Goal: Task Accomplishment & Management: Complete application form

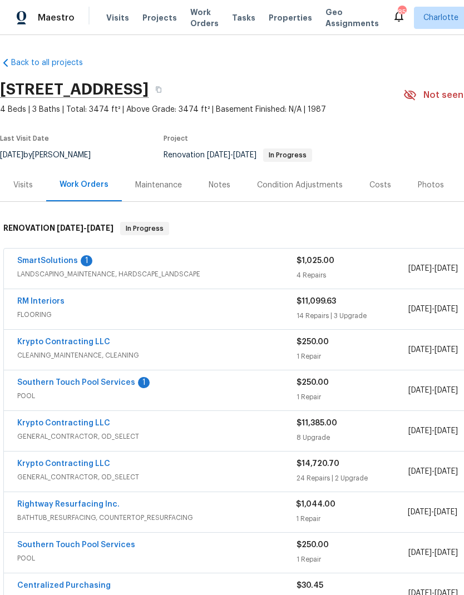
click at [100, 385] on link "Southern Touch Pool Services" at bounding box center [76, 383] width 118 height 8
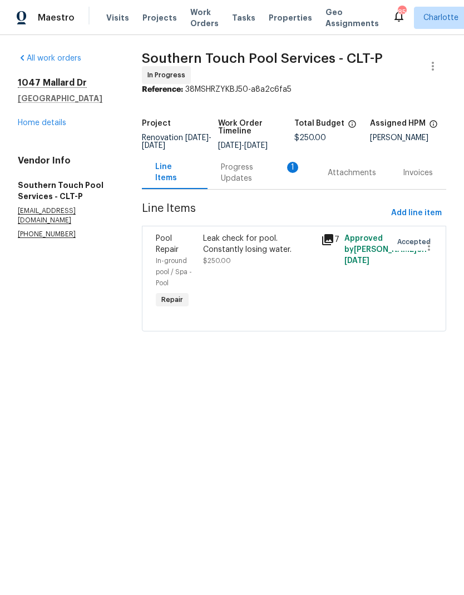
click at [330, 246] on icon at bounding box center [327, 239] width 13 height 13
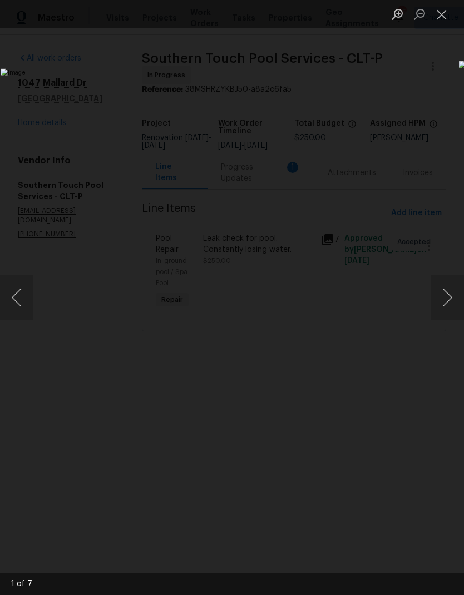
click at [444, 294] on button "Next image" at bounding box center [446, 297] width 33 height 44
click at [444, 295] on button "Next image" at bounding box center [446, 297] width 33 height 44
click at [443, 294] on button "Next image" at bounding box center [446, 297] width 33 height 44
click at [441, 289] on button "Next image" at bounding box center [446, 297] width 33 height 44
click at [442, 301] on button "Next image" at bounding box center [446, 297] width 33 height 44
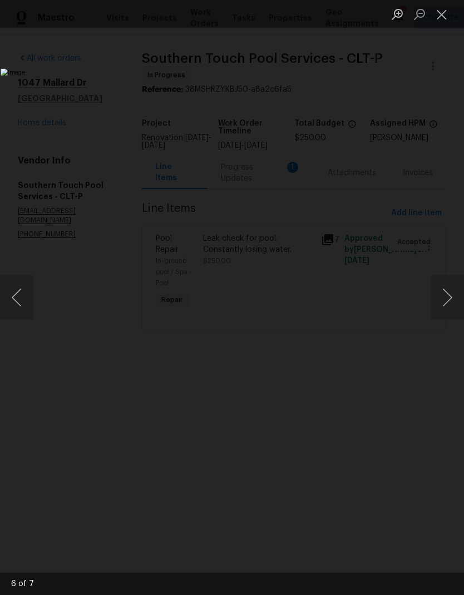
click at [440, 303] on button "Next image" at bounding box center [446, 297] width 33 height 44
click at [443, 21] on button "Close lightbox" at bounding box center [441, 13] width 22 height 19
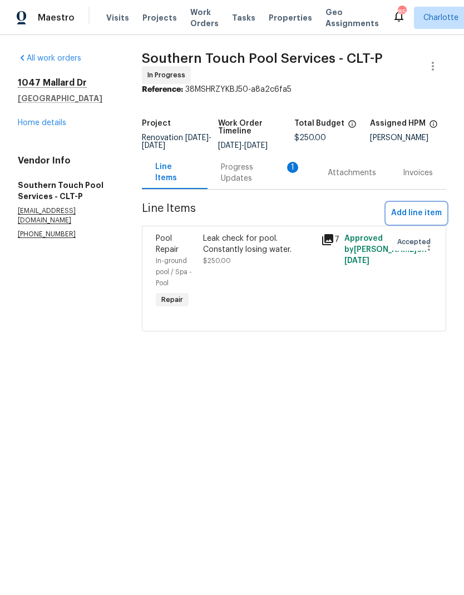
click at [420, 220] on span "Add line item" at bounding box center [416, 213] width 51 height 14
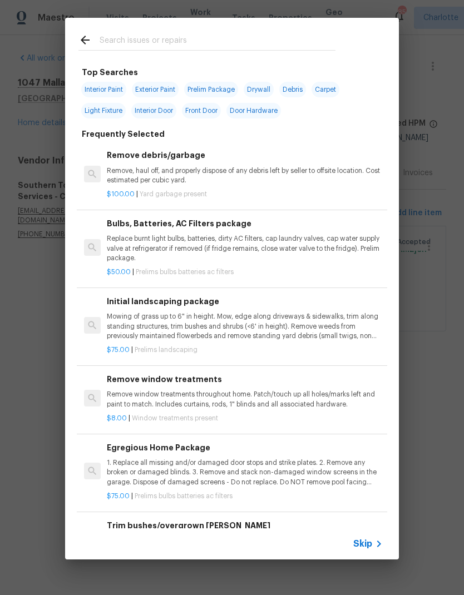
click at [229, 43] on input "text" at bounding box center [218, 41] width 236 height 17
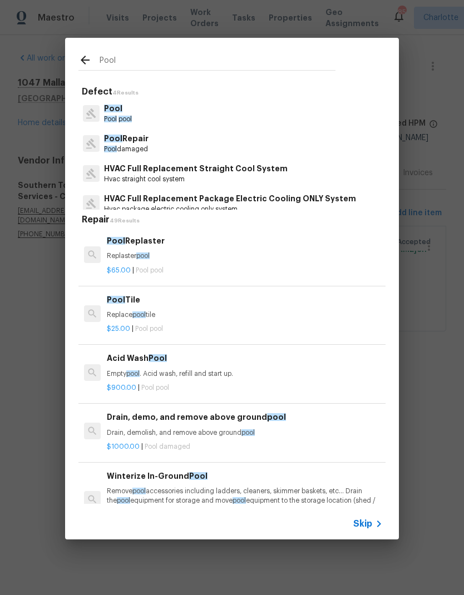
type input "Pool"
click at [166, 142] on div "Pool Repair Pool damaged" at bounding box center [231, 143] width 307 height 30
click at [139, 145] on p "Pool damaged" at bounding box center [126, 149] width 44 height 9
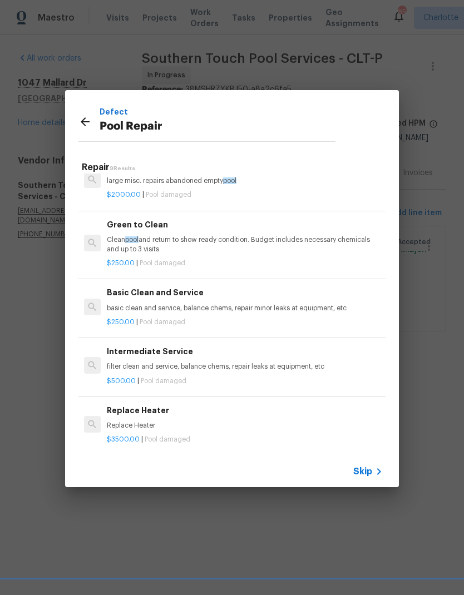
scroll to position [296, 0]
click at [247, 366] on p "filter clean and service, balance chems, repair leaks at equipment, etc" at bounding box center [245, 366] width 276 height 9
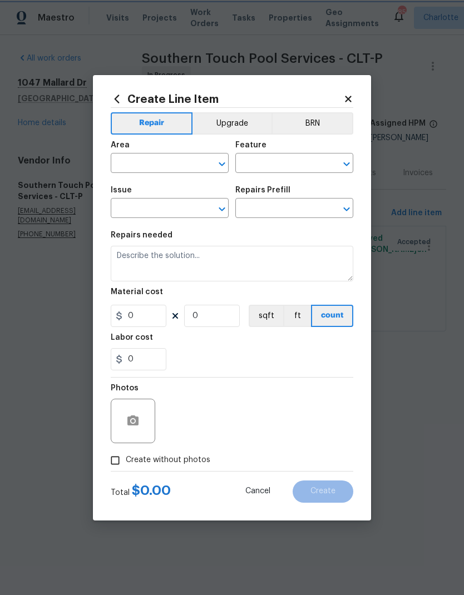
type input "Pool"
type input "Pool Repair"
type input "Intermediate Service $500.00"
type textarea "filter clean and service, balance chems, repair leaks at equipment, etc"
type input "500"
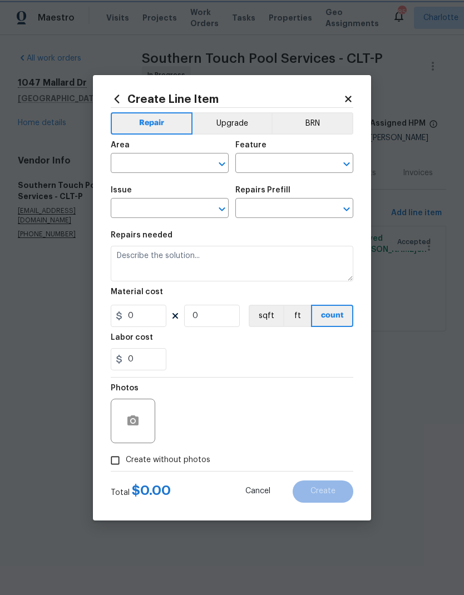
type input "1"
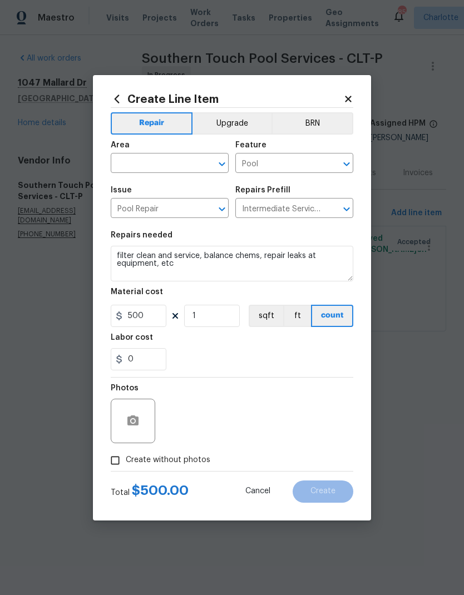
click at [164, 171] on input "text" at bounding box center [154, 164] width 87 height 17
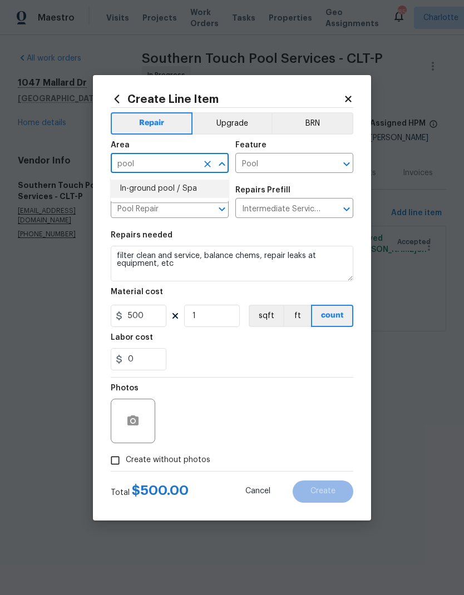
click at [201, 196] on li "In-ground pool / Spa" at bounding box center [170, 189] width 118 height 18
type input "In-ground pool / Spa"
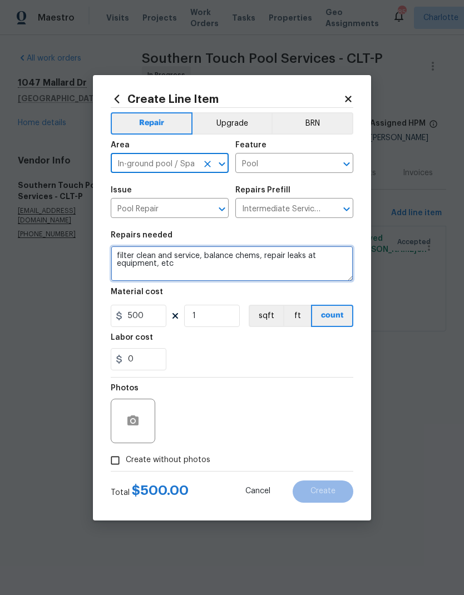
click at [121, 250] on textarea "filter clean and service, balance chems, repair leaks at equipment, etc" at bounding box center [232, 264] width 242 height 36
click at [118, 257] on textarea "filter clean and service, balance chems, repair leaks at equipment, etc" at bounding box center [232, 264] width 242 height 36
click at [119, 262] on textarea "filter clean and service, balance chems, repair leaks at equipment, etc" at bounding box center [232, 264] width 242 height 36
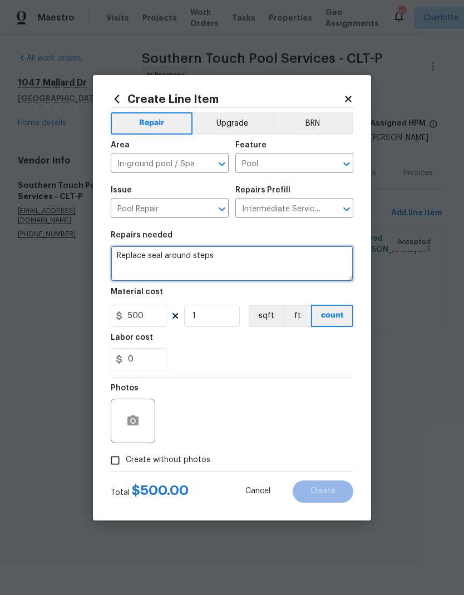
type textarea "Replace seal around steps"
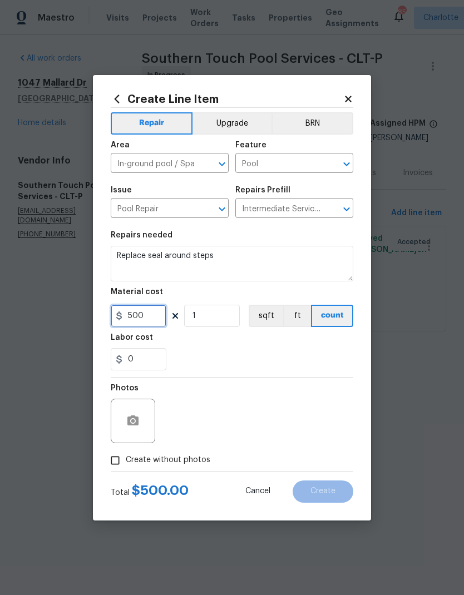
click at [140, 316] on input "500" at bounding box center [139, 316] width 56 height 22
type input "600"
click at [303, 355] on div "0" at bounding box center [232, 359] width 242 height 22
click at [113, 464] on input "Create without photos" at bounding box center [115, 460] width 21 height 21
checkbox input "true"
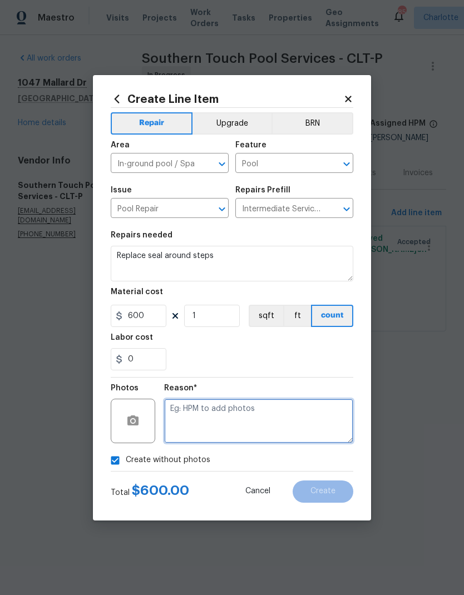
click at [307, 425] on textarea at bounding box center [258, 421] width 189 height 44
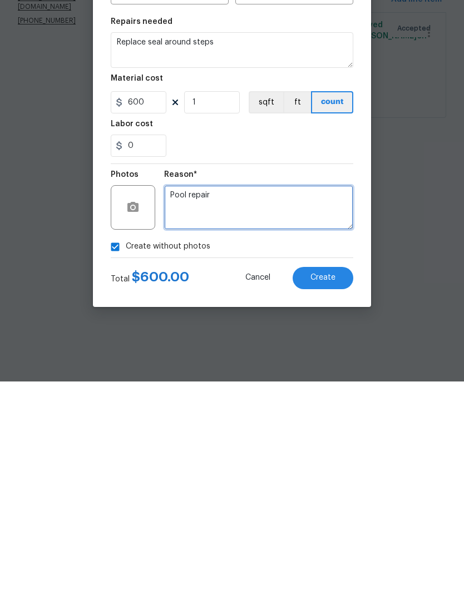
type textarea "Pool repair"
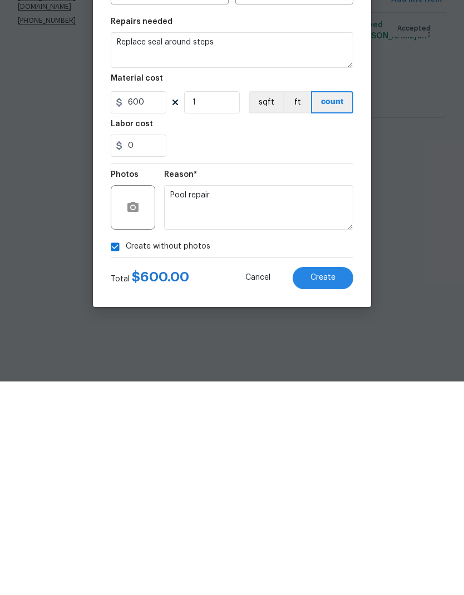
click at [329, 487] on span "Create" at bounding box center [322, 491] width 25 height 8
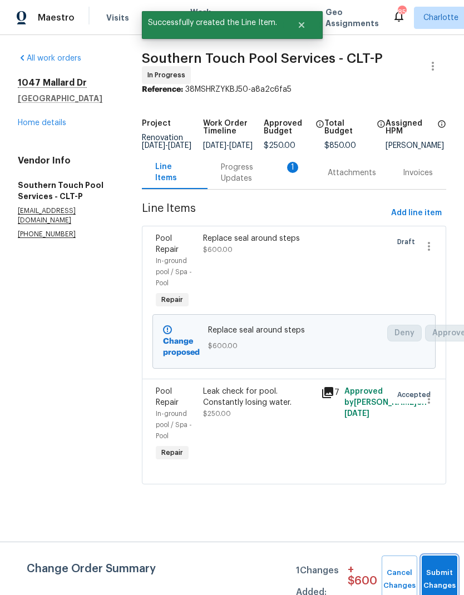
click at [436, 575] on button "Submit Changes" at bounding box center [440, 580] width 36 height 48
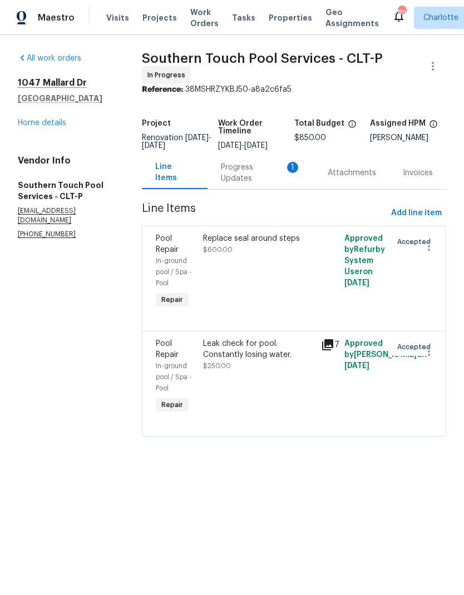
click at [247, 184] on div "Progress Updates 1" at bounding box center [261, 173] width 80 height 22
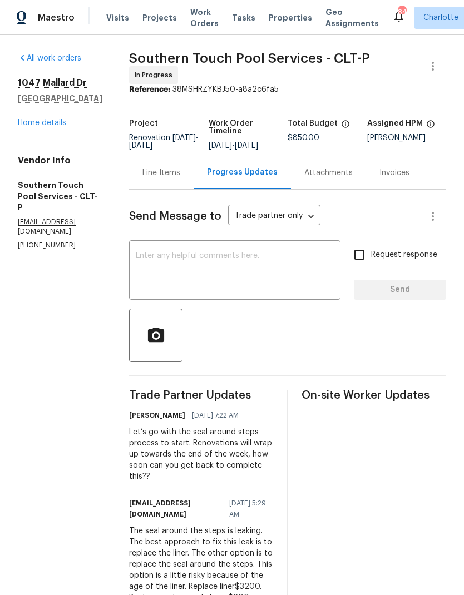
click at [157, 189] on div "Line Items" at bounding box center [161, 172] width 65 height 33
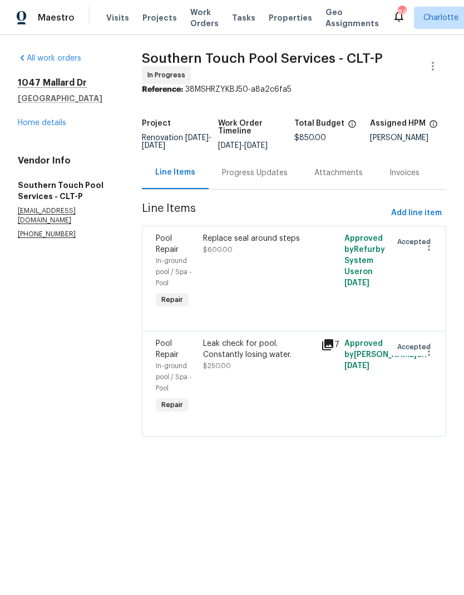
click at [39, 133] on div "All work orders 1047 Mallard Dr Rock Hill, SC 29732 Home details Vendor Info So…" at bounding box center [66, 146] width 97 height 186
click at [33, 122] on link "Home details" at bounding box center [42, 123] width 48 height 8
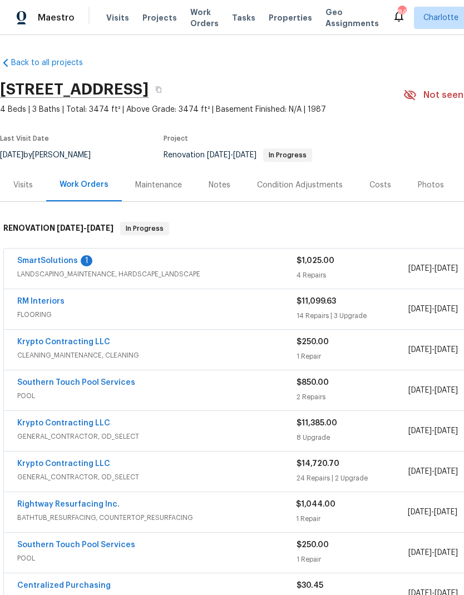
scroll to position [1, 7]
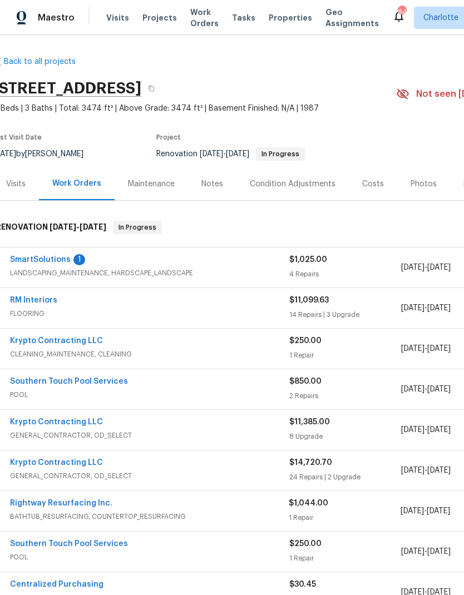
click at [37, 270] on span "LANDSCAPING_MAINTENANCE, HARDSCAPE_LANDSCAPE" at bounding box center [149, 272] width 279 height 11
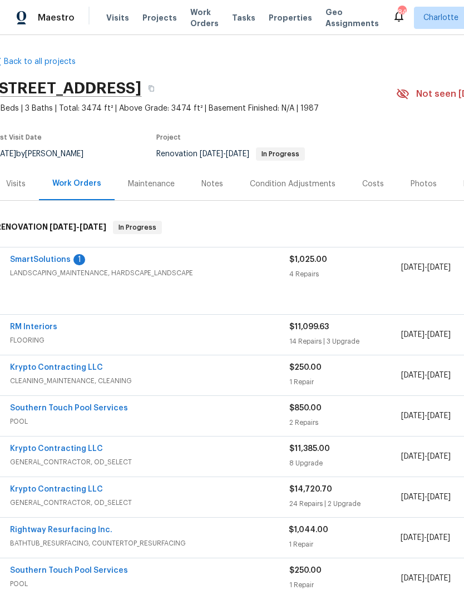
click at [37, 264] on link "SmartSolutions" at bounding box center [40, 260] width 61 height 8
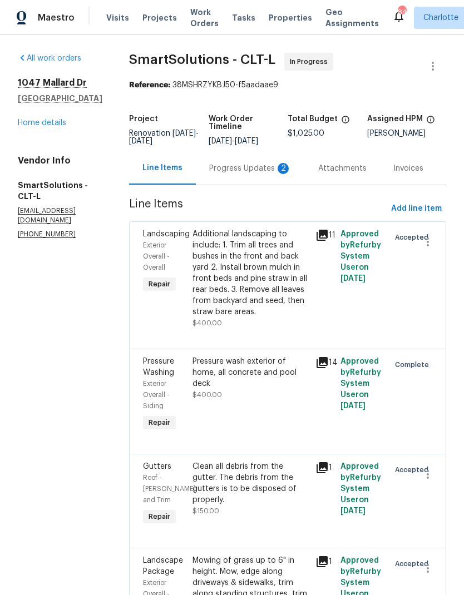
click at [259, 174] on div "Progress Updates 2" at bounding box center [250, 168] width 82 height 11
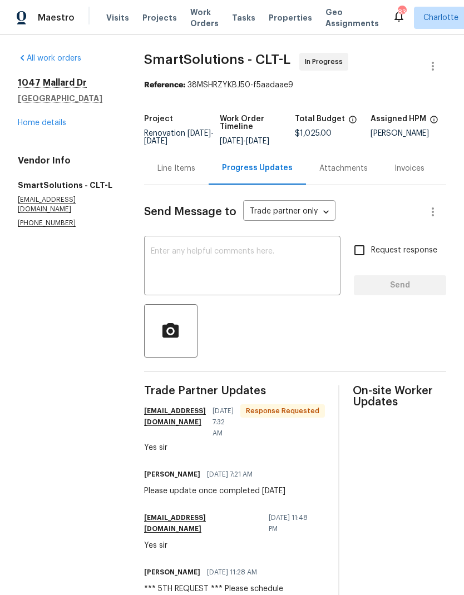
click at [234, 273] on textarea at bounding box center [242, 266] width 183 height 39
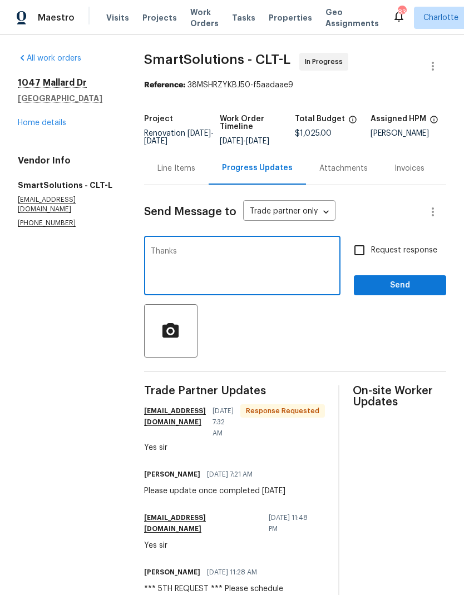
type textarea "Thanks"
click at [430, 296] on button "Send" at bounding box center [400, 285] width 92 height 21
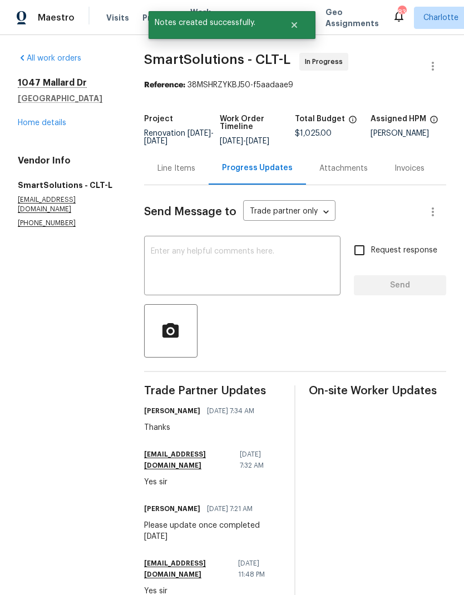
click at [19, 125] on link "Home details" at bounding box center [42, 123] width 48 height 8
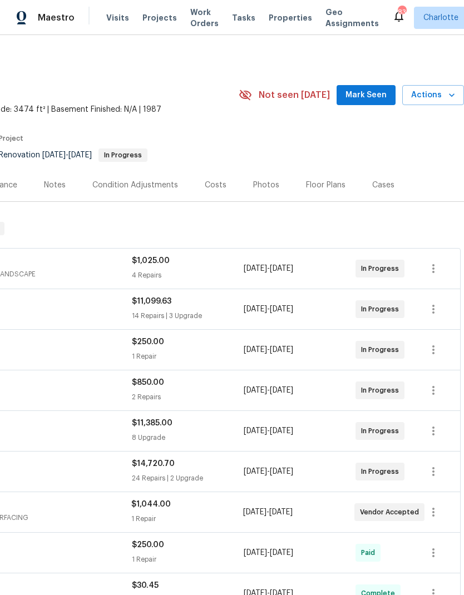
scroll to position [0, 165]
click at [369, 96] on span "Mark Seen" at bounding box center [365, 95] width 41 height 14
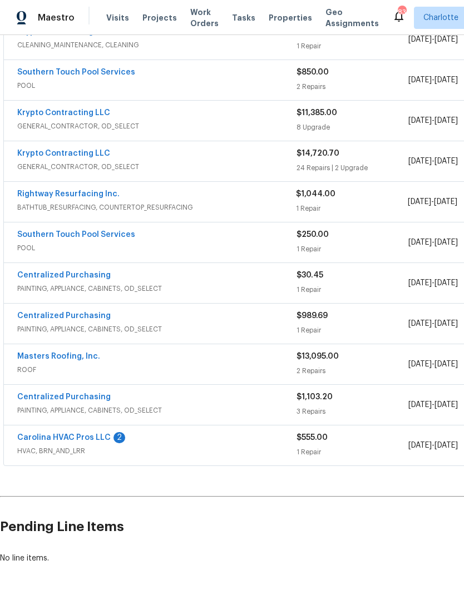
scroll to position [310, 0]
click at [79, 440] on link "Carolina HVAC Pros LLC" at bounding box center [63, 438] width 93 height 8
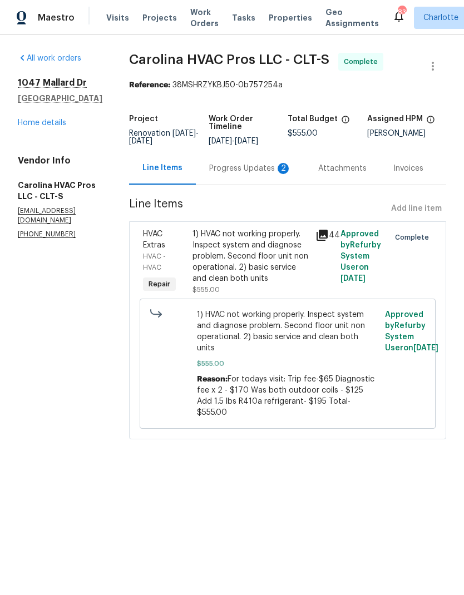
click at [261, 199] on section "Carolina HVAC Pros LLC - CLT-S Complete Reference: 38MSHRZYKBJ50-0b757254a Proj…" at bounding box center [287, 253] width 317 height 400
click at [269, 185] on div "Progress Updates 2" at bounding box center [250, 168] width 109 height 33
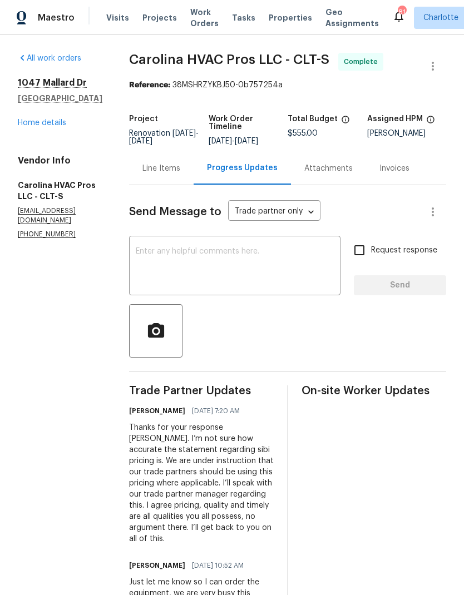
click at [24, 119] on link "Home details" at bounding box center [42, 123] width 48 height 8
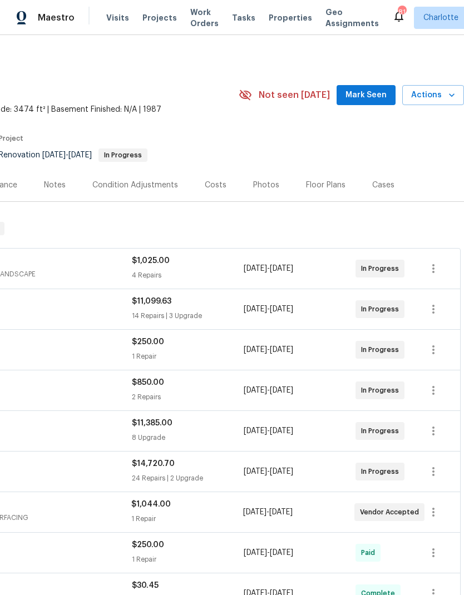
scroll to position [0, 165]
click at [373, 101] on span "Mark Seen" at bounding box center [365, 95] width 41 height 14
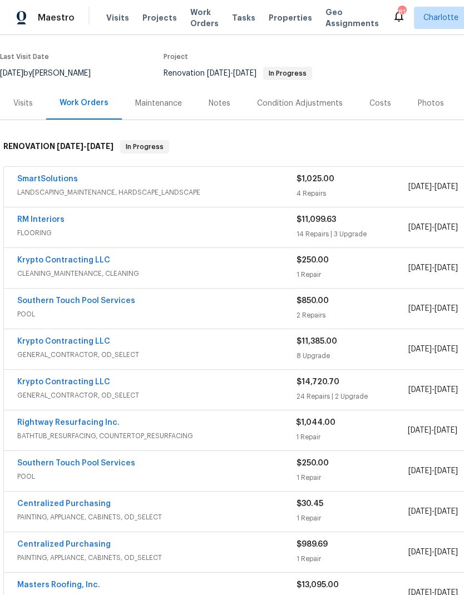
scroll to position [82, 0]
click at [247, 219] on div "RM Interiors" at bounding box center [156, 220] width 279 height 13
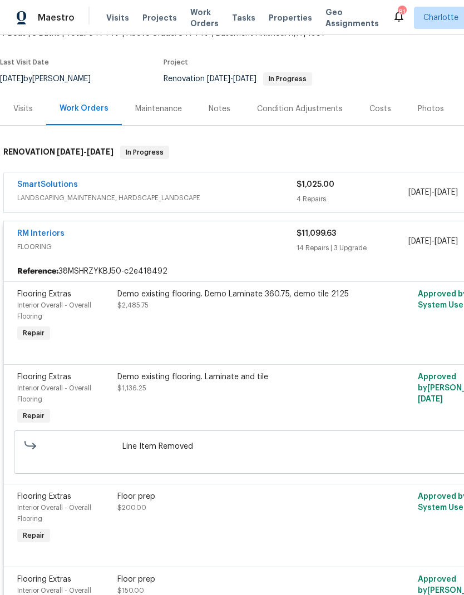
scroll to position [61, 0]
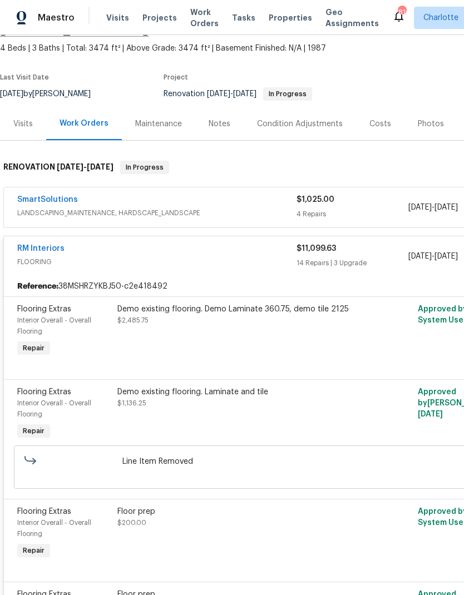
click at [178, 268] on div "RM Interiors FLOORING" at bounding box center [156, 256] width 279 height 27
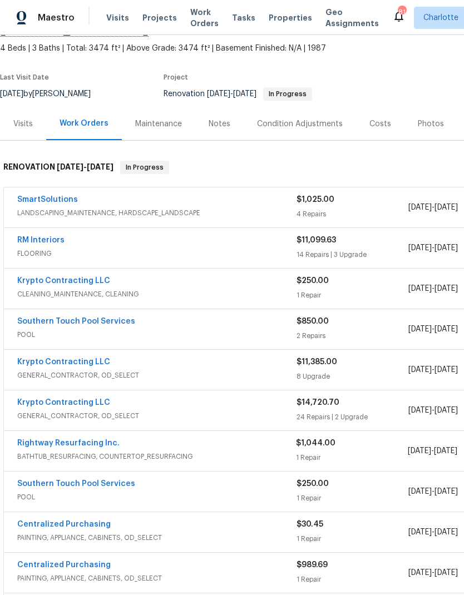
click at [49, 243] on link "RM Interiors" at bounding box center [40, 240] width 47 height 8
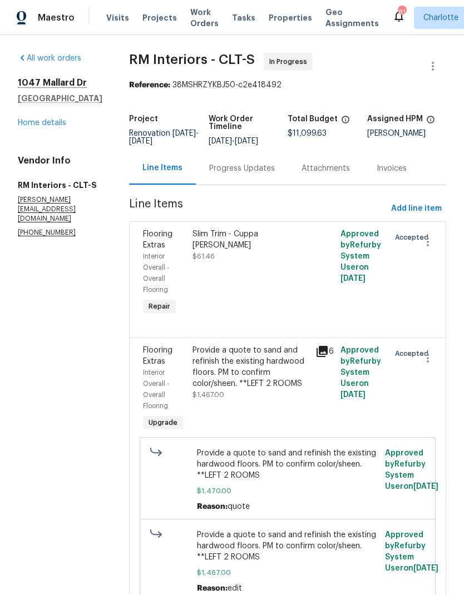
click at [245, 174] on div "Progress Updates" at bounding box center [242, 168] width 66 height 11
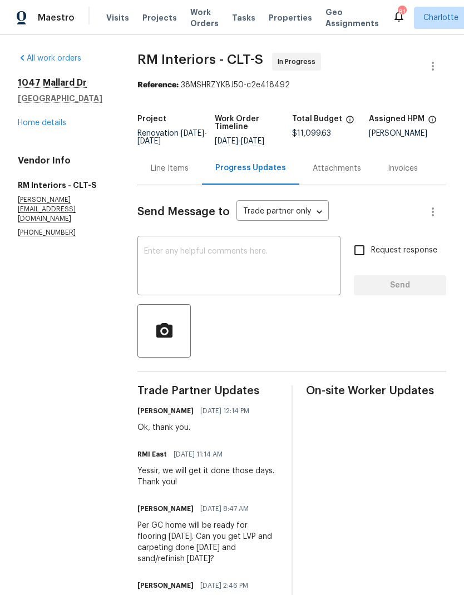
click at [246, 284] on textarea at bounding box center [239, 266] width 190 height 39
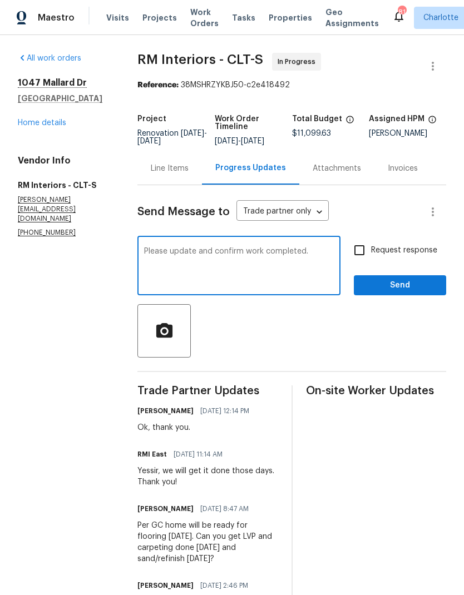
type textarea "Please update and confirm work completed."
click at [359, 253] on input "Request response" at bounding box center [359, 250] width 23 height 23
checkbox input "true"
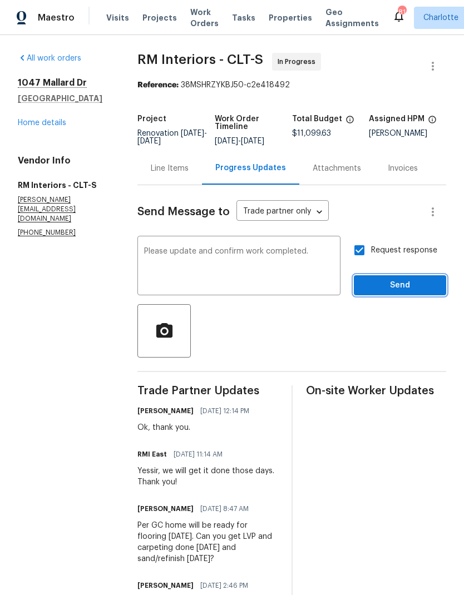
click at [404, 293] on span "Send" at bounding box center [400, 286] width 75 height 14
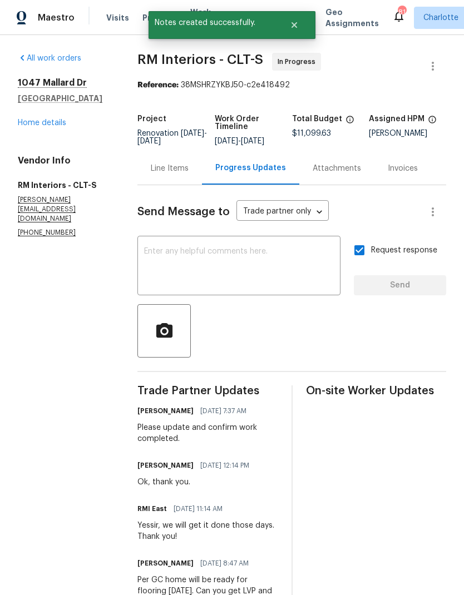
click at [26, 123] on link "Home details" at bounding box center [42, 123] width 48 height 8
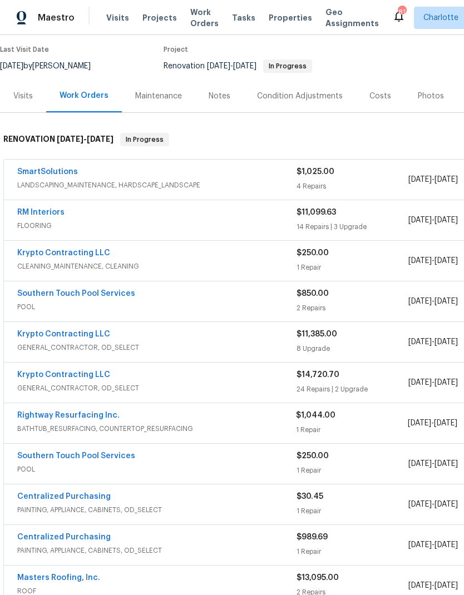
scroll to position [89, 0]
click at [165, 386] on span "GENERAL_CONTRACTOR, OD_SELECT" at bounding box center [156, 388] width 279 height 11
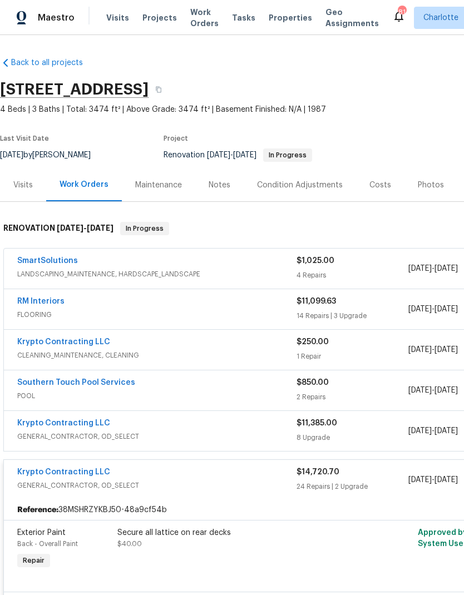
scroll to position [0, 0]
click at [186, 470] on div "Krypto Contracting LLC" at bounding box center [156, 473] width 279 height 13
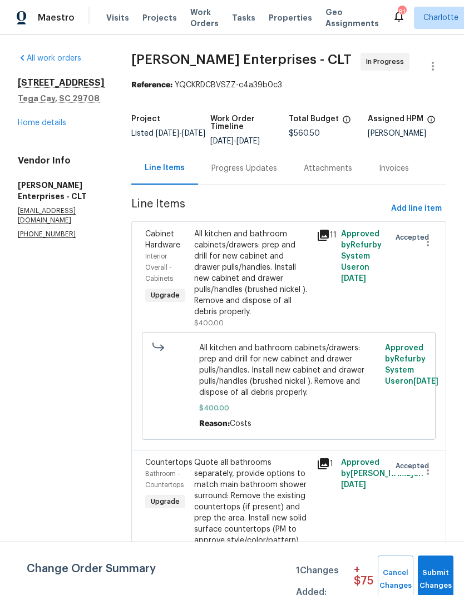
click at [33, 127] on link "Home details" at bounding box center [42, 123] width 48 height 8
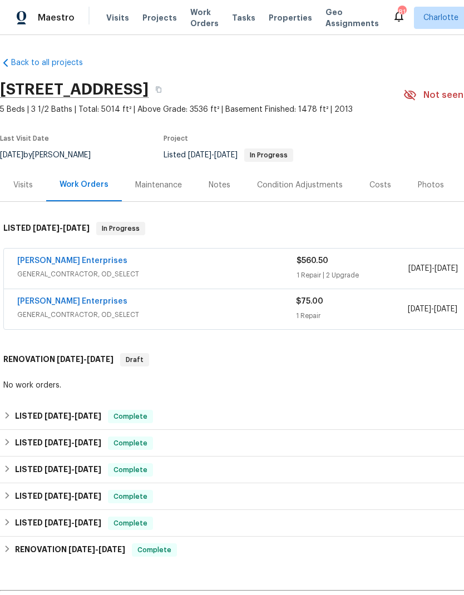
click at [246, 311] on span "GENERAL_CONTRACTOR, OD_SELECT" at bounding box center [156, 314] width 279 height 11
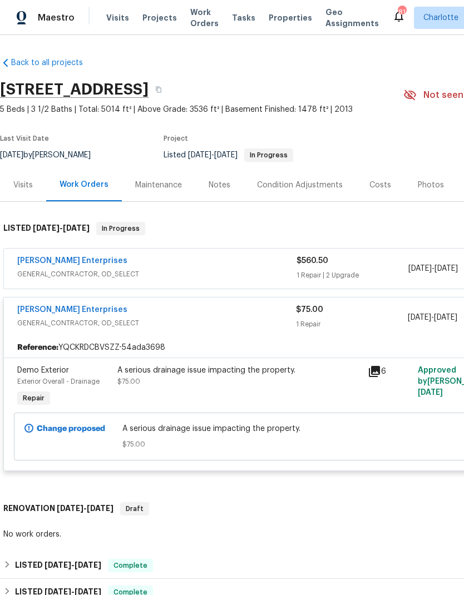
click at [373, 372] on icon at bounding box center [374, 371] width 11 height 11
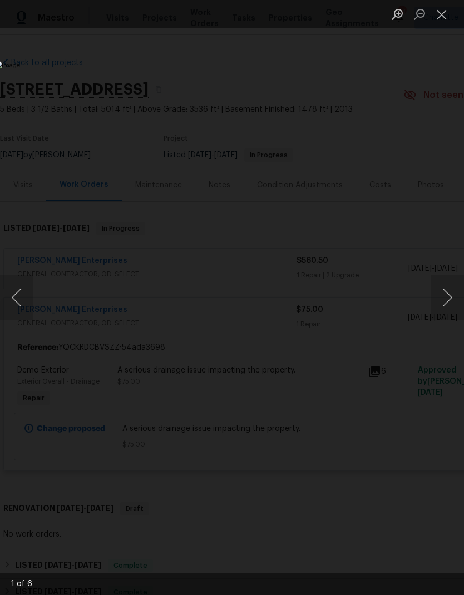
click at [449, 301] on button "Next image" at bounding box center [446, 297] width 33 height 44
click at [444, 303] on button "Next image" at bounding box center [446, 297] width 33 height 44
click at [443, 302] on button "Next image" at bounding box center [446, 297] width 33 height 44
click at [442, 305] on button "Next image" at bounding box center [446, 297] width 33 height 44
click at [440, 306] on button "Next image" at bounding box center [446, 297] width 33 height 44
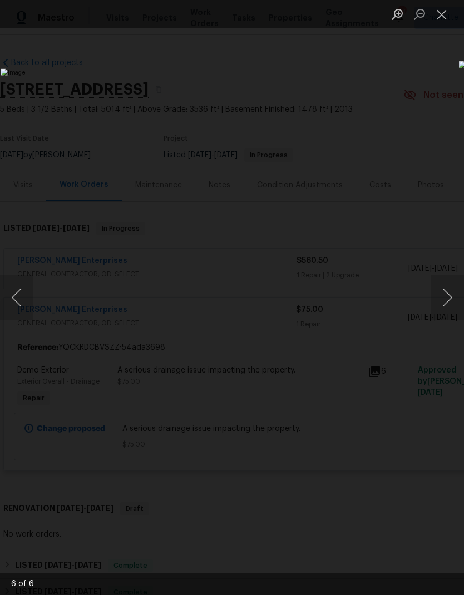
click at [437, 308] on button "Next image" at bounding box center [446, 297] width 33 height 44
click at [446, 308] on button "Next image" at bounding box center [446, 297] width 33 height 44
click at [449, 311] on button "Next image" at bounding box center [446, 297] width 33 height 44
click at [445, 305] on button "Next image" at bounding box center [446, 297] width 33 height 44
click at [450, 303] on button "Next image" at bounding box center [446, 297] width 33 height 44
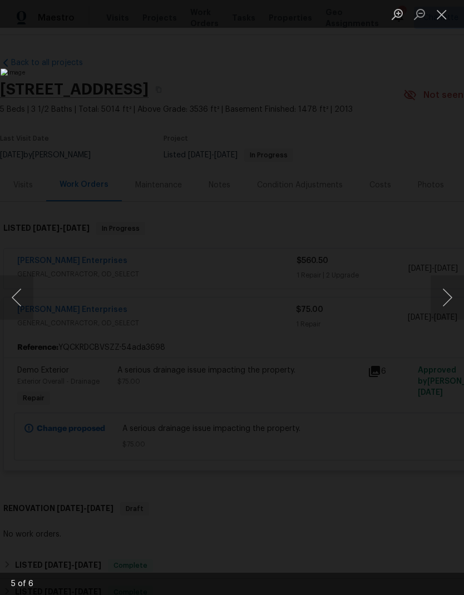
click at [448, 304] on button "Next image" at bounding box center [446, 297] width 33 height 44
click at [448, 307] on button "Next image" at bounding box center [446, 297] width 33 height 44
click at [443, 18] on button "Close lightbox" at bounding box center [441, 13] width 22 height 19
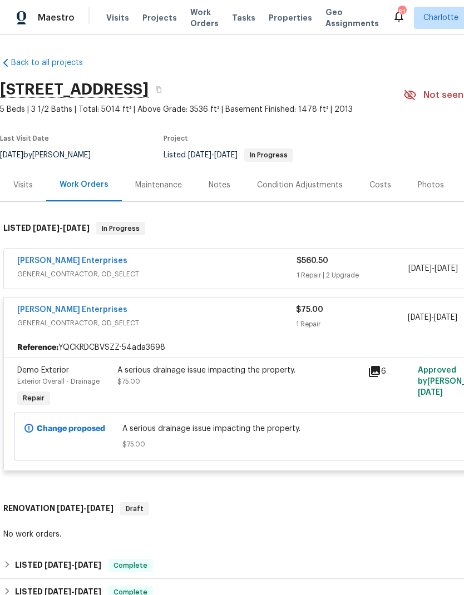
click at [218, 314] on div "Nordman Enterprises" at bounding box center [156, 310] width 279 height 13
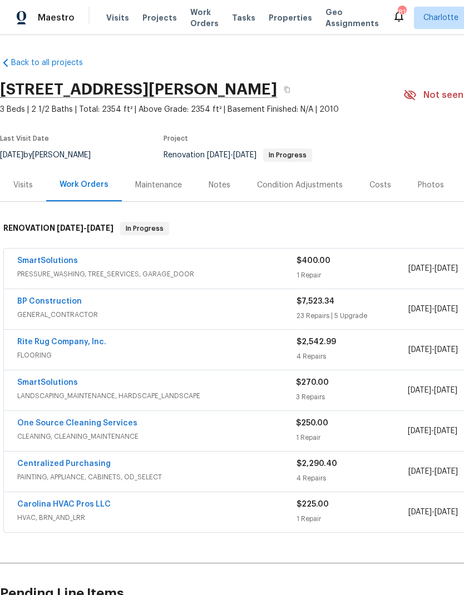
click at [67, 0] on div "Maestro Visits Projects Work Orders Tasks Properties Geo Assignments 81 Charlot…" at bounding box center [232, 17] width 464 height 35
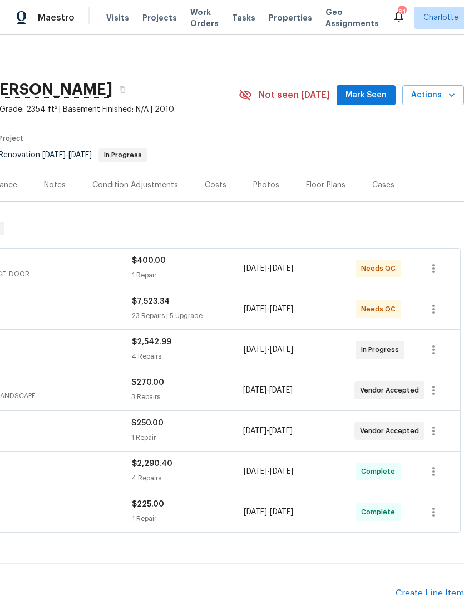
scroll to position [0, 165]
click at [377, 98] on span "Mark Seen" at bounding box center [365, 95] width 41 height 14
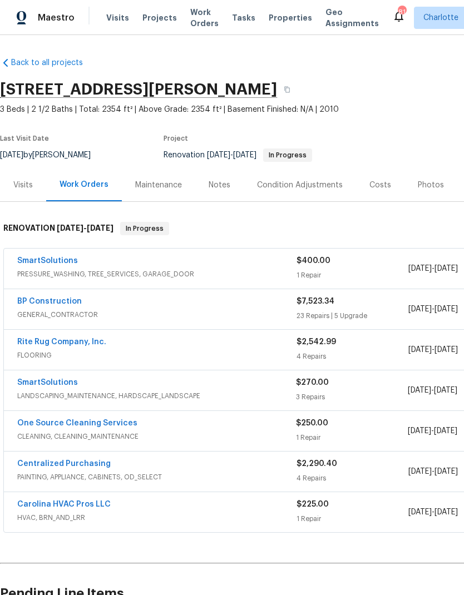
scroll to position [0, 0]
click at [48, 386] on link "SmartSolutions" at bounding box center [47, 383] width 61 height 8
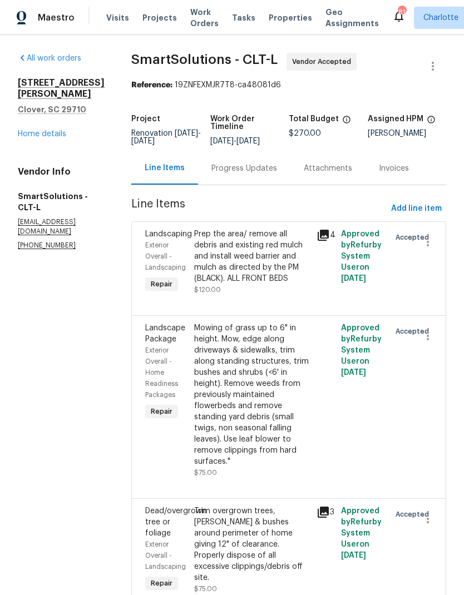
click at [254, 183] on div "Progress Updates" at bounding box center [244, 168] width 92 height 33
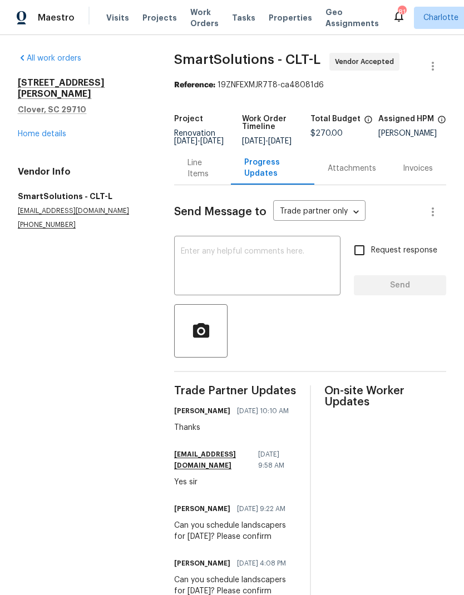
click at [52, 130] on link "Home details" at bounding box center [42, 134] width 48 height 8
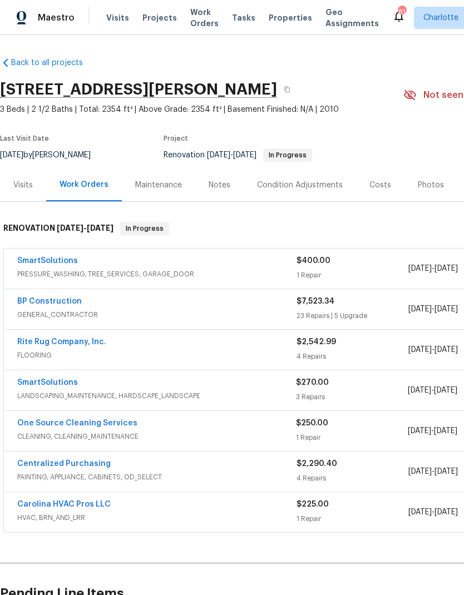
click at [97, 427] on link "One Source Cleaning Services" at bounding box center [77, 423] width 120 height 8
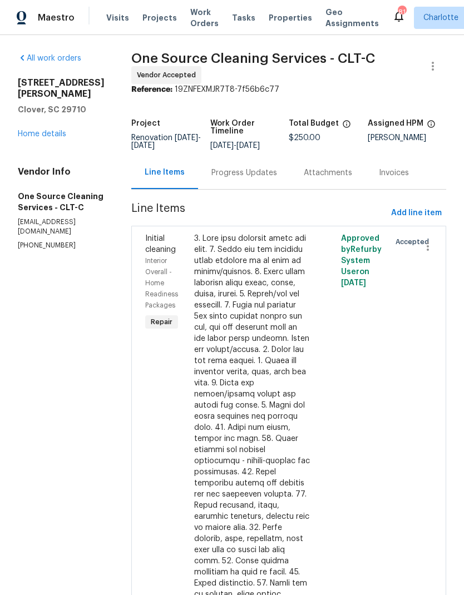
click at [245, 178] on div "Progress Updates" at bounding box center [244, 172] width 66 height 11
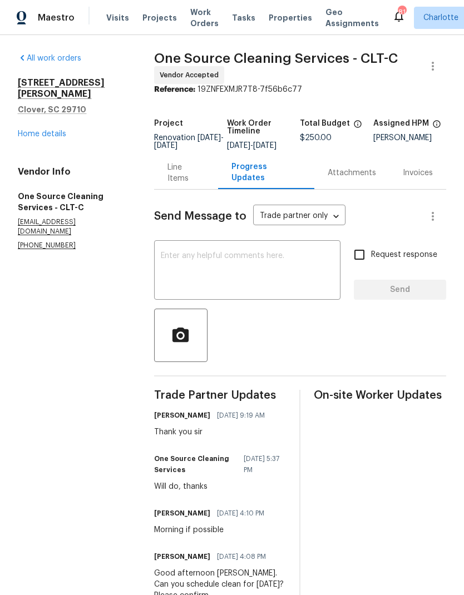
click at [21, 130] on div "All work orders [STREET_ADDRESS][PERSON_NAME][PERSON_NAME] Home details Vendor …" at bounding box center [73, 151] width 110 height 197
click at [33, 130] on link "Home details" at bounding box center [42, 134] width 48 height 8
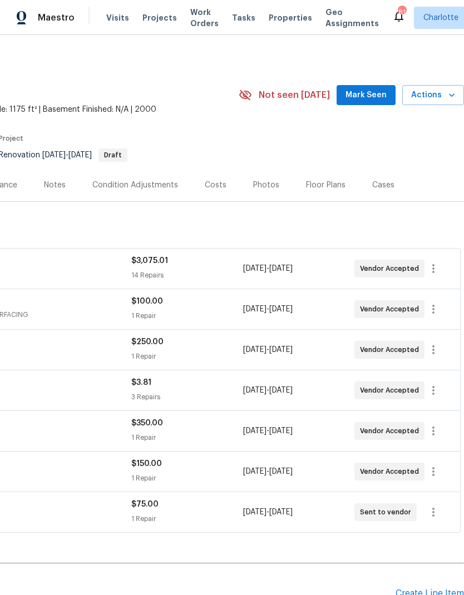
scroll to position [-1, 167]
click at [362, 103] on button "Mark Seen" at bounding box center [365, 95] width 59 height 21
